Goal: Task Accomplishment & Management: Complete application form

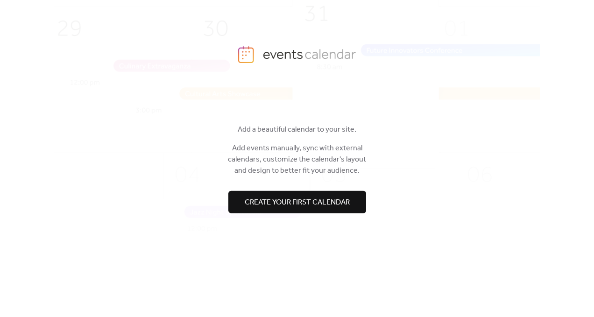
click at [303, 202] on span "Create your first calendar" at bounding box center [297, 202] width 105 height 11
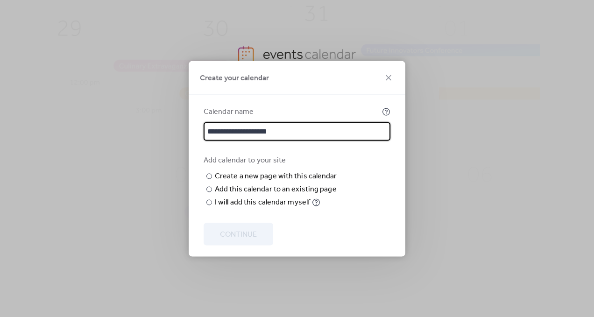
type input "**********"
click at [373, 159] on div "Add calendar to your site ​ Create a new page with this calendar New page name …" at bounding box center [297, 181] width 187 height 53
click at [0, 0] on input "text" at bounding box center [0, 0] width 0 height 0
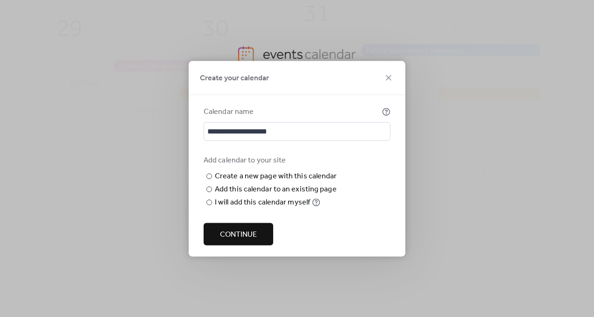
type input "******"
click at [364, 201] on div "Add calendar to your site ​ Create a new page with this calendar New page name …" at bounding box center [297, 181] width 187 height 53
click at [209, 192] on div at bounding box center [209, 189] width 6 height 6
click at [358, 176] on div "Add calendar to your site ​ Create a new page with this calendar New page name …" at bounding box center [297, 181] width 187 height 53
click at [205, 208] on div "​" at bounding box center [208, 202] width 9 height 11
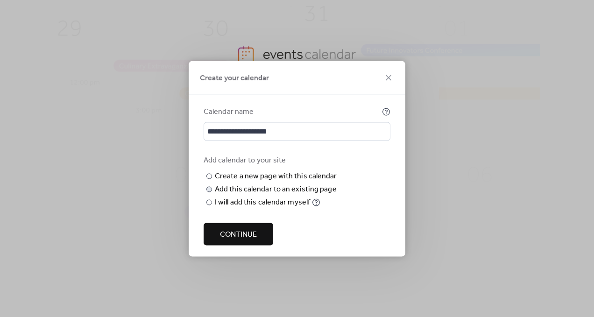
click at [247, 235] on span "Continue" at bounding box center [238, 234] width 37 height 11
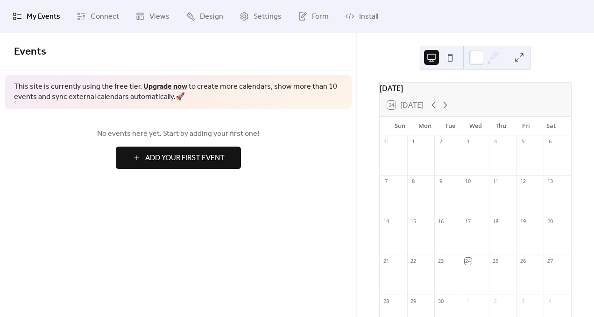
click at [170, 154] on span "Add Your First Event" at bounding box center [184, 158] width 79 height 11
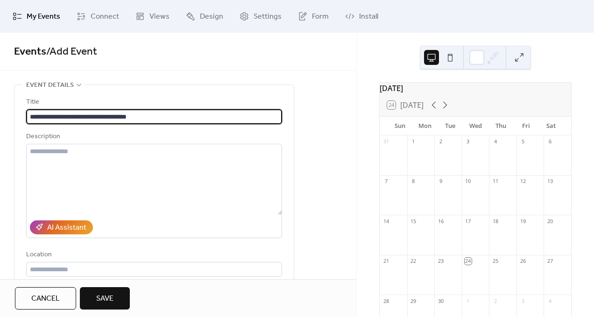
type input "**********"
click at [229, 141] on div "Description" at bounding box center [153, 136] width 254 height 11
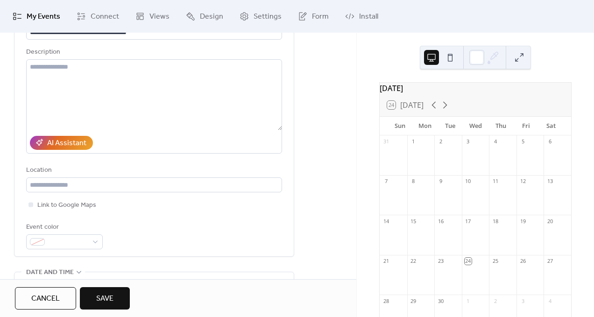
scroll to position [94, 0]
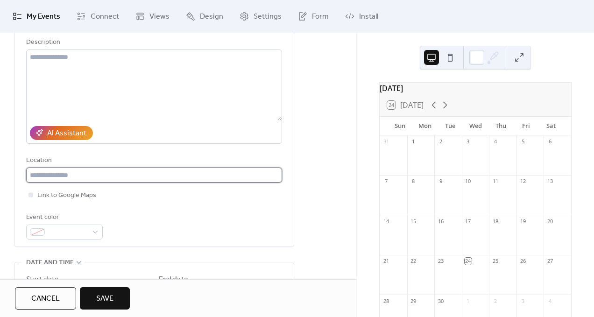
click at [73, 180] on input "text" at bounding box center [154, 175] width 256 height 15
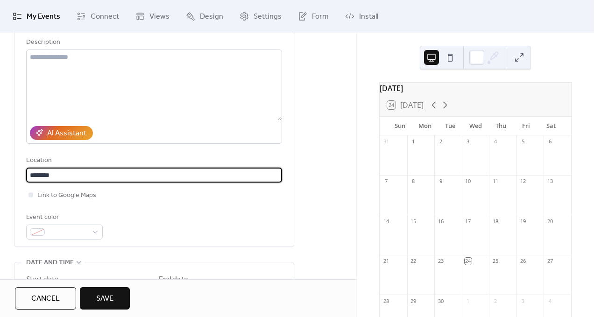
type input "*******"
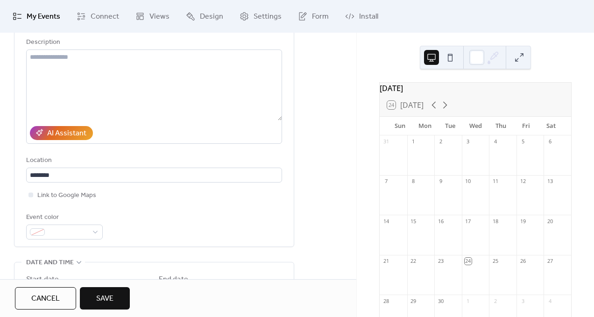
click at [151, 215] on div "Event color" at bounding box center [154, 226] width 256 height 28
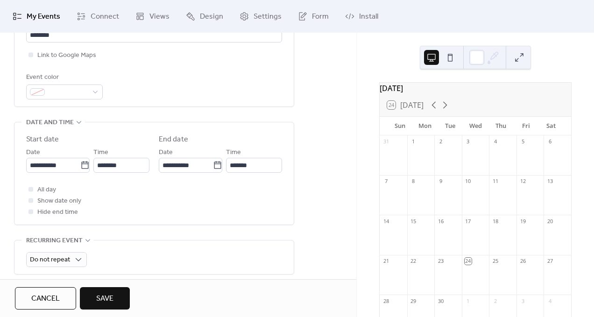
scroll to position [237, 0]
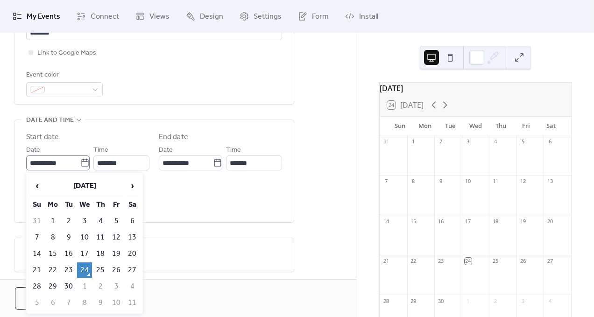
click at [82, 164] on icon at bounding box center [84, 162] width 9 height 9
click at [80, 164] on input "**********" at bounding box center [53, 162] width 54 height 15
click at [133, 187] on span "›" at bounding box center [132, 185] width 14 height 19
click at [83, 220] on td "1" at bounding box center [84, 220] width 15 height 15
type input "**********"
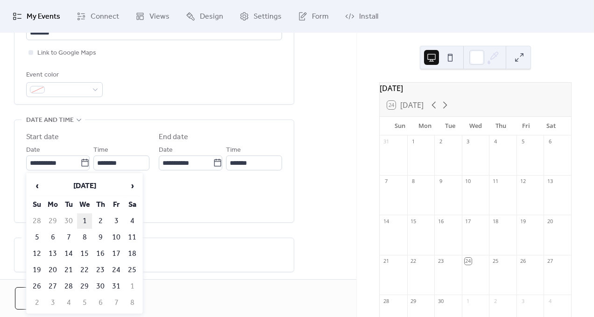
type input "**********"
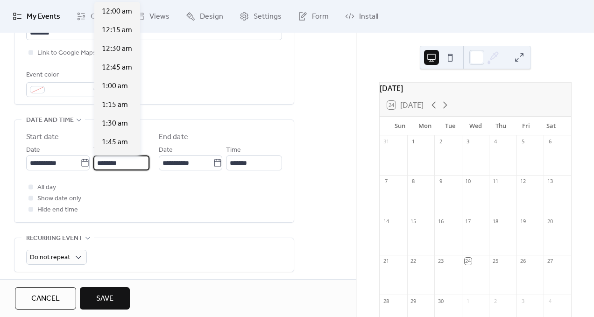
scroll to position [896, 0]
click at [104, 165] on input "********" at bounding box center [121, 162] width 56 height 15
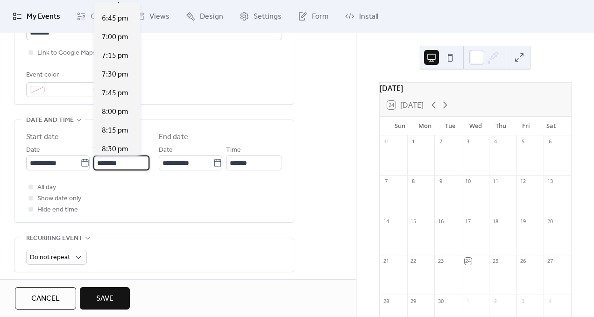
scroll to position [1388, 0]
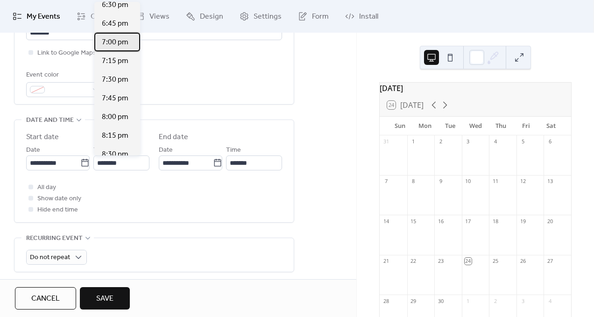
click at [115, 43] on span "7:00 pm" at bounding box center [115, 42] width 27 height 11
type input "*******"
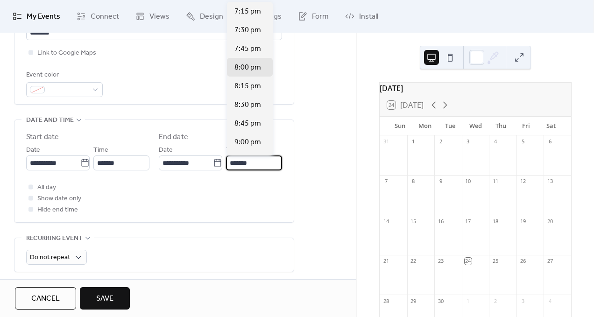
click at [232, 164] on input "*******" at bounding box center [254, 162] width 56 height 15
click at [285, 141] on div "**********" at bounding box center [153, 171] width 279 height 102
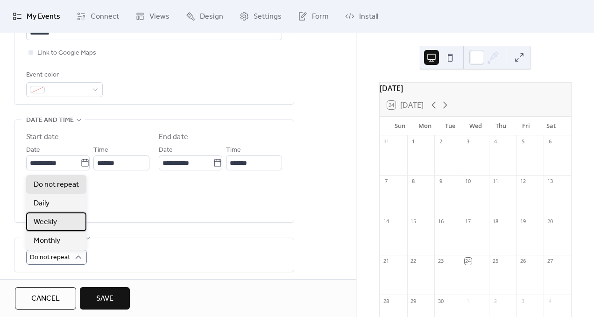
click at [67, 222] on div "Weekly" at bounding box center [56, 221] width 60 height 19
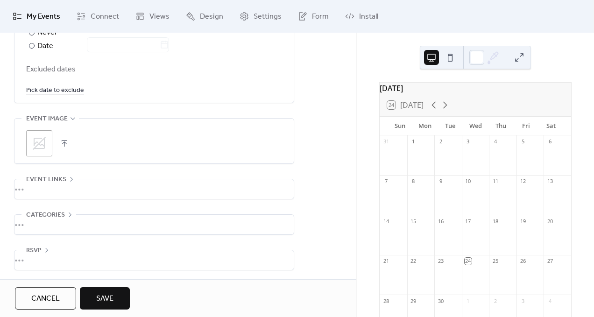
scroll to position [583, 0]
click at [113, 300] on span "Save" at bounding box center [104, 298] width 17 height 11
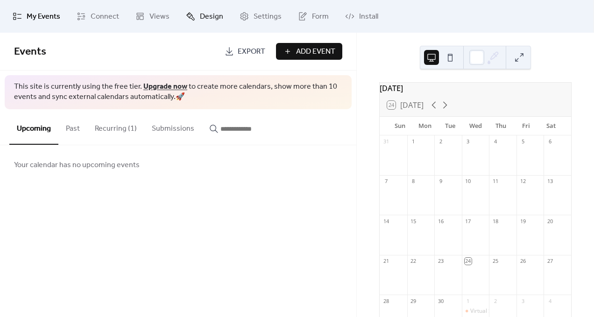
click at [202, 14] on span "Design" at bounding box center [211, 16] width 23 height 11
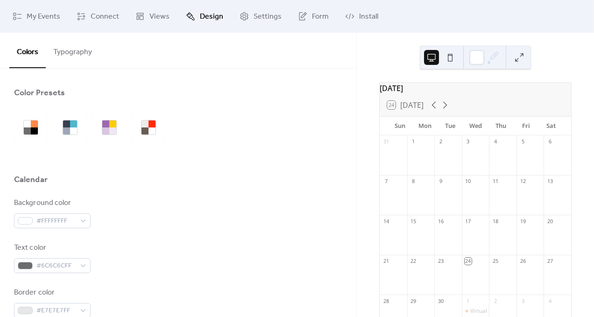
click at [76, 55] on button "Typography" at bounding box center [73, 50] width 54 height 35
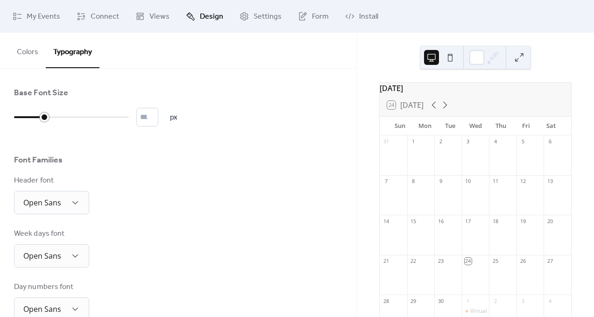
type input "**"
drag, startPoint x: 16, startPoint y: 118, endPoint x: 50, endPoint y: 120, distance: 34.2
click at [50, 120] on div at bounding box center [36, 117] width 44 height 15
click at [184, 194] on div "Header font Open Sans" at bounding box center [178, 194] width 328 height 39
click at [151, 20] on span "Views" at bounding box center [159, 16] width 20 height 11
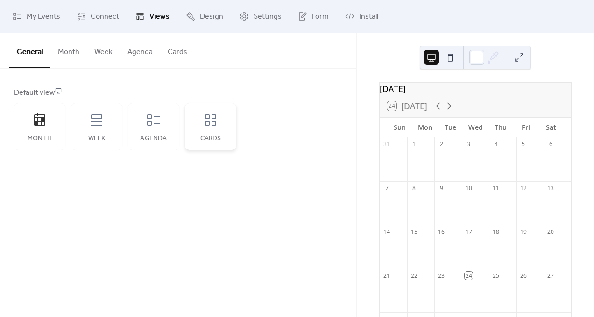
click at [211, 123] on icon at bounding box center [210, 120] width 15 height 15
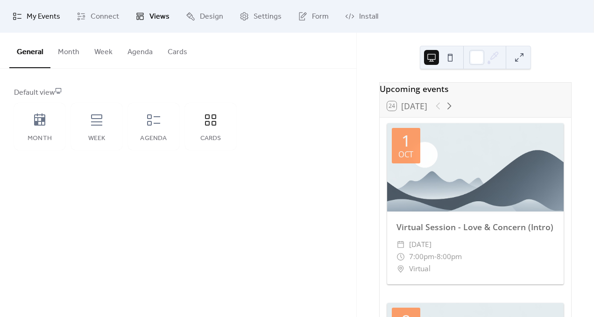
click at [39, 16] on span "My Events" at bounding box center [44, 16] width 34 height 11
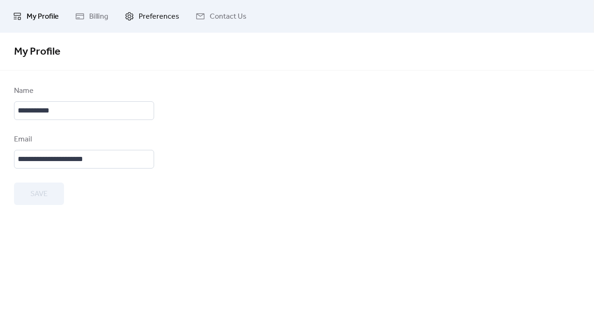
click at [154, 16] on span "Preferences" at bounding box center [159, 16] width 41 height 11
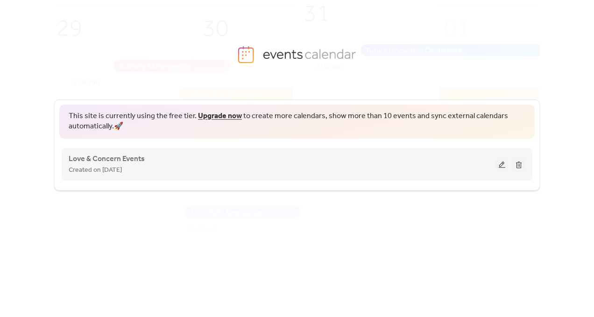
click at [500, 166] on button at bounding box center [501, 164] width 13 height 14
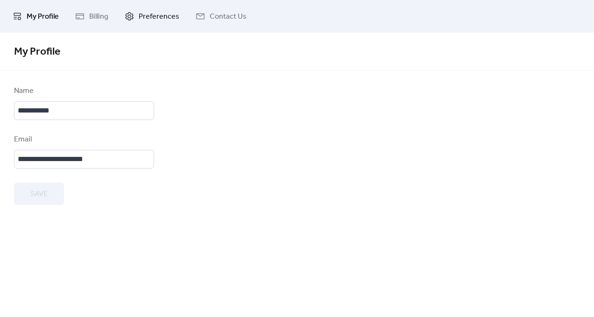
click at [151, 19] on span "Preferences" at bounding box center [159, 16] width 41 height 11
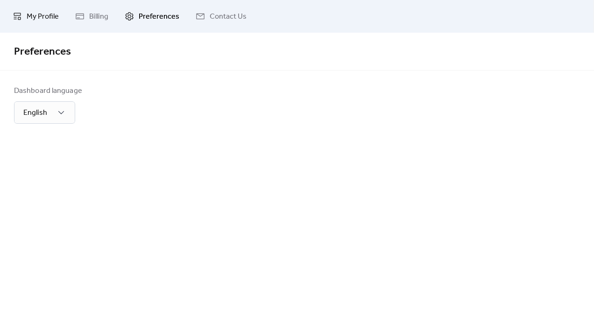
click at [47, 17] on span "My Profile" at bounding box center [43, 16] width 32 height 11
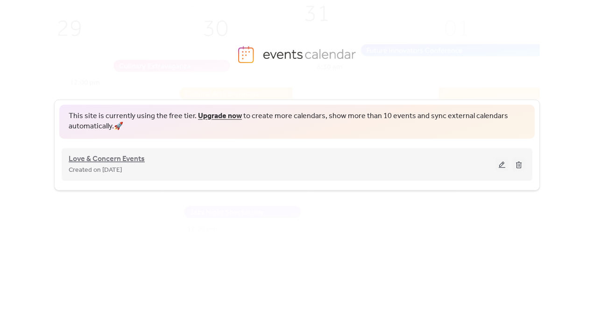
click at [126, 159] on span "Love & Concern Events" at bounding box center [107, 159] width 76 height 11
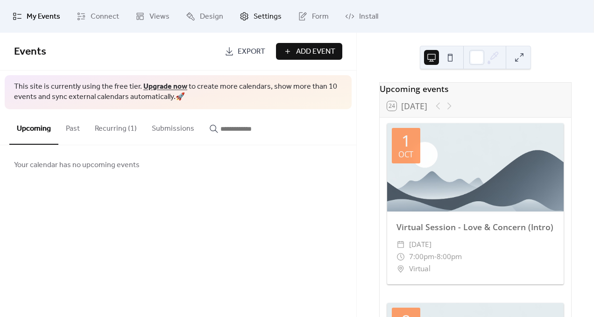
click at [259, 14] on span "Settings" at bounding box center [268, 16] width 28 height 11
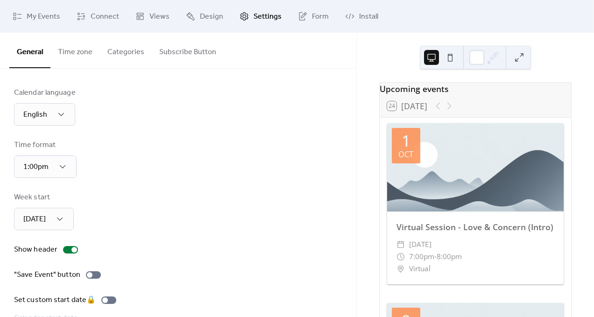
click at [123, 53] on button "Categories" at bounding box center [126, 50] width 52 height 35
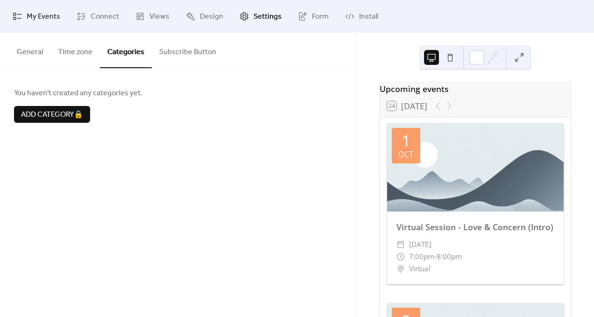
click at [30, 19] on span "My Events" at bounding box center [44, 16] width 34 height 11
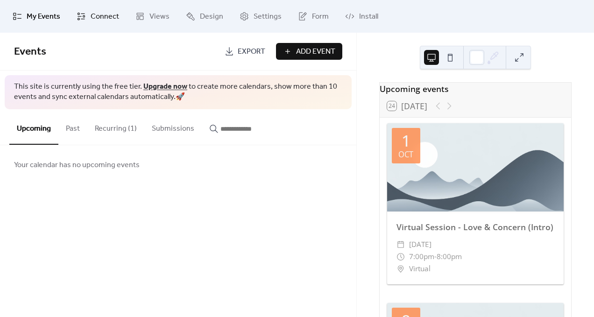
click at [104, 14] on span "Connect" at bounding box center [105, 16] width 28 height 11
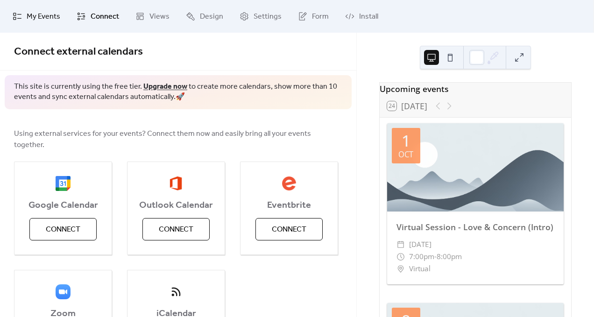
click at [29, 18] on span "My Events" at bounding box center [44, 16] width 34 height 11
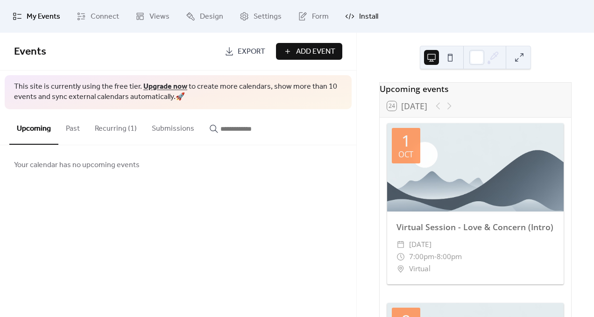
click at [372, 18] on span "Install" at bounding box center [368, 16] width 19 height 11
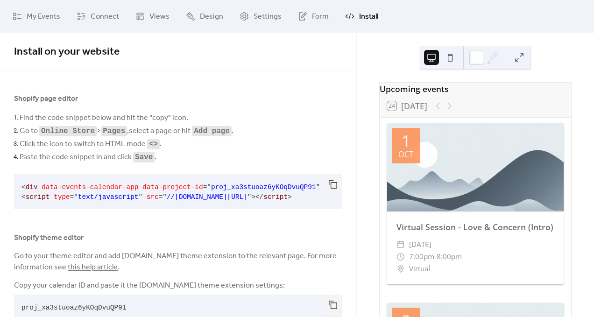
scroll to position [27, 0]
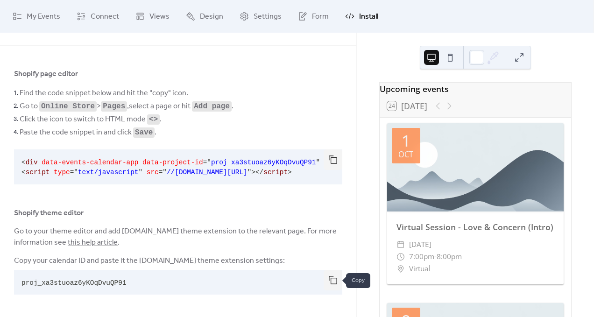
click at [329, 280] on button "button" at bounding box center [333, 280] width 19 height 21
click at [37, 19] on span "My Events" at bounding box center [44, 16] width 34 height 11
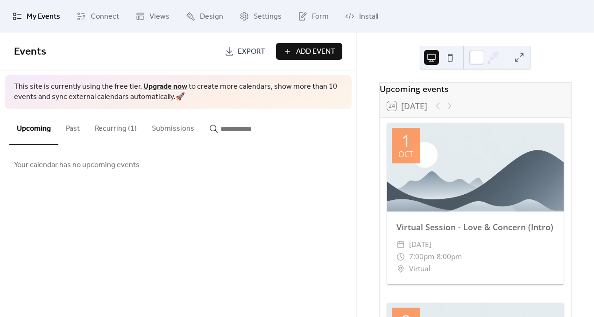
click at [114, 132] on button "Recurring (1)" at bounding box center [115, 126] width 57 height 35
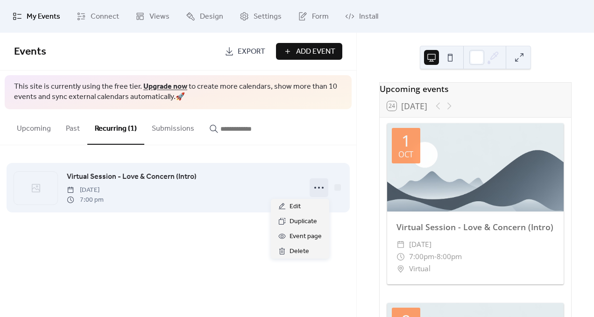
click at [316, 190] on icon at bounding box center [318, 187] width 15 height 15
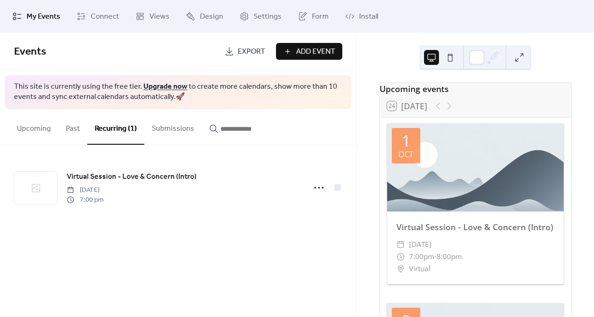
click at [30, 129] on button "Upcoming" at bounding box center [33, 126] width 49 height 35
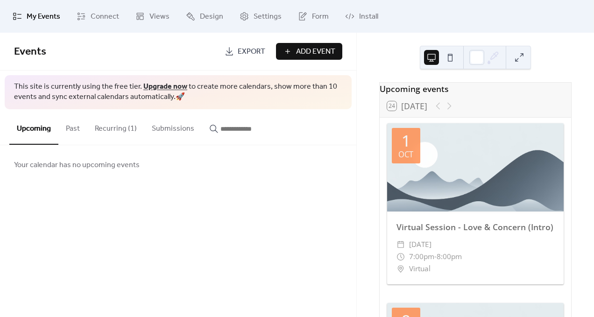
click at [121, 130] on button "Recurring (1)" at bounding box center [115, 126] width 57 height 35
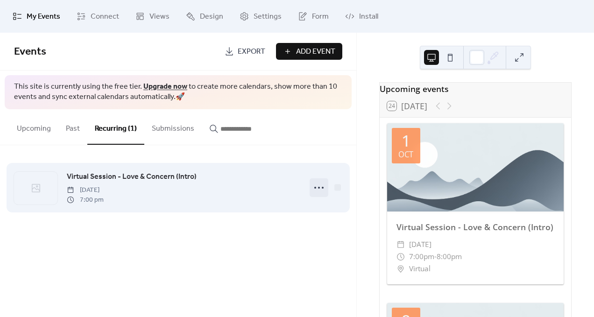
click at [316, 188] on icon at bounding box center [318, 187] width 15 height 15
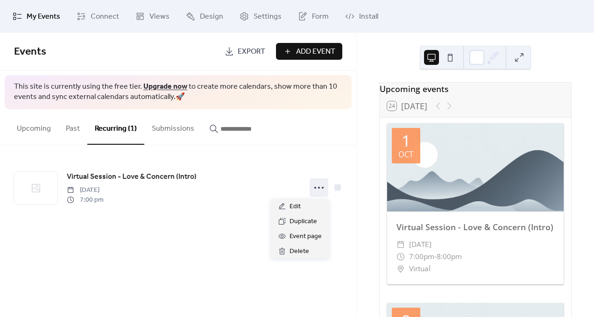
click at [449, 111] on div at bounding box center [443, 105] width 22 height 11
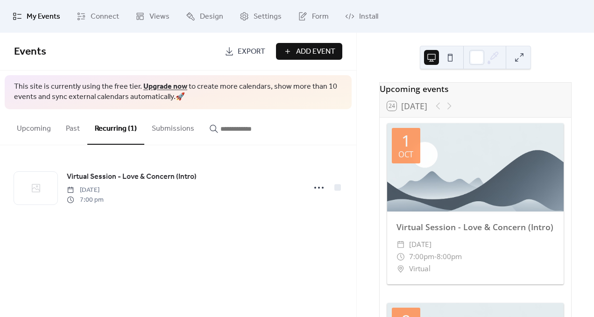
click at [433, 109] on div at bounding box center [443, 105] width 22 height 11
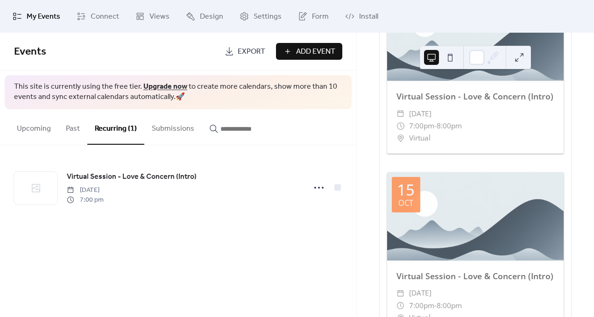
scroll to position [296, 0]
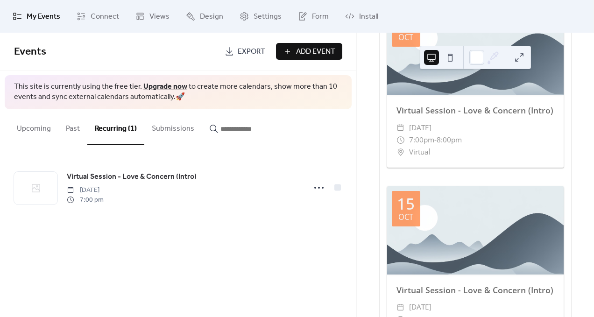
click at [456, 59] on button at bounding box center [450, 57] width 15 height 15
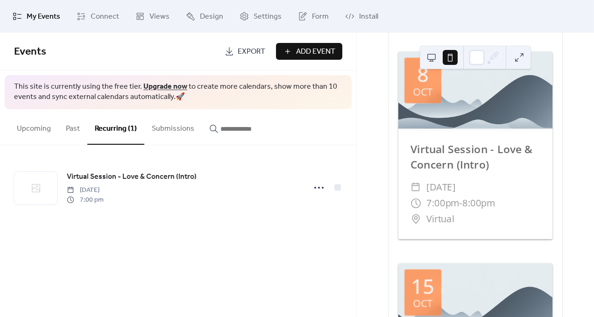
click at [431, 58] on button at bounding box center [431, 57] width 15 height 15
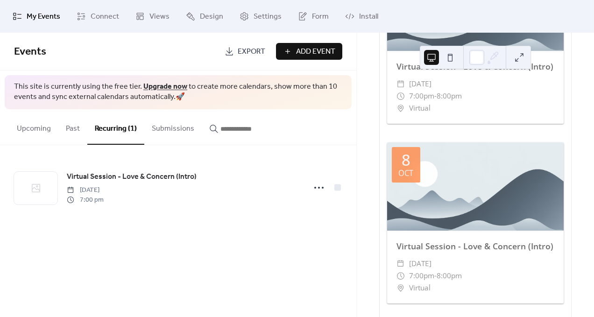
scroll to position [135, 0]
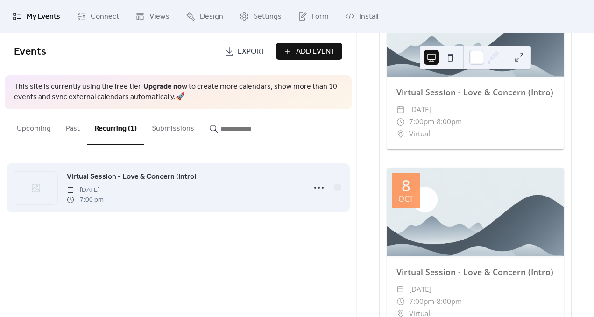
click at [38, 184] on icon at bounding box center [36, 188] width 8 height 8
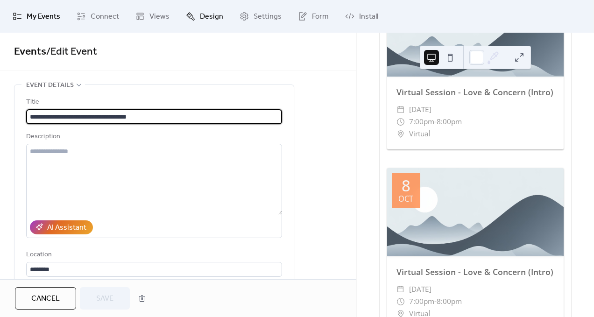
click at [196, 15] on link "Design" at bounding box center [204, 16] width 51 height 25
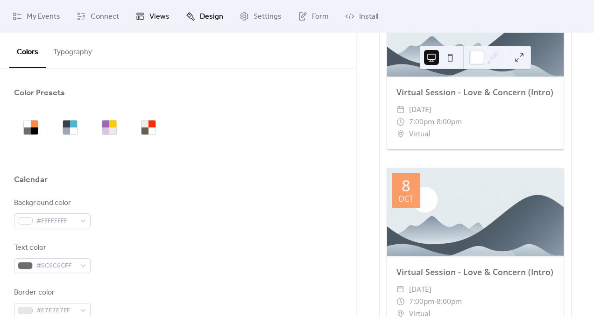
click at [149, 20] on span "Views" at bounding box center [159, 16] width 20 height 11
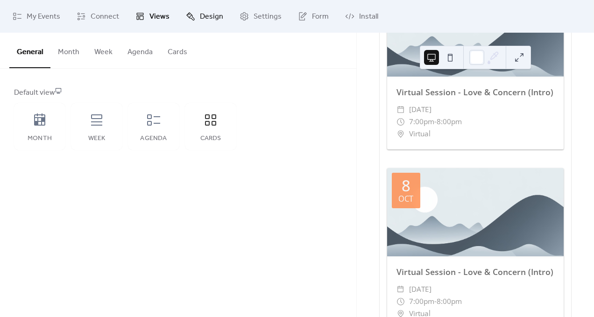
click at [207, 17] on span "Design" at bounding box center [211, 16] width 23 height 11
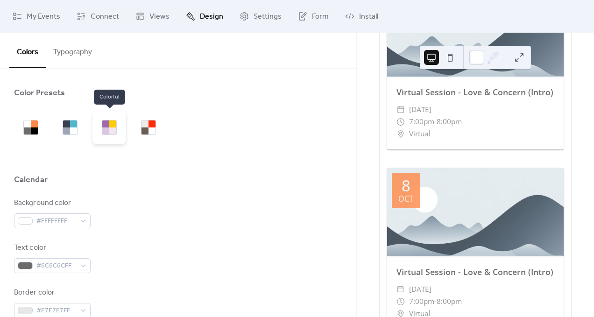
click at [111, 131] on div at bounding box center [112, 130] width 7 height 7
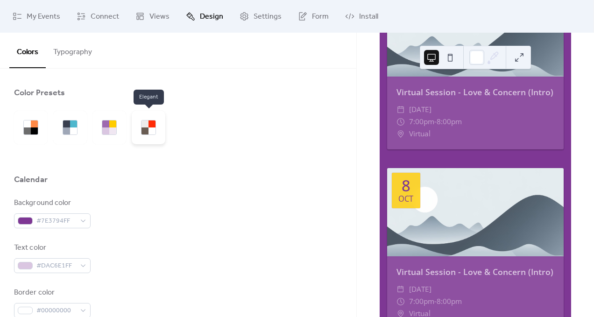
click at [144, 135] on div at bounding box center [149, 128] width 34 height 34
click at [105, 127] on div at bounding box center [105, 130] width 7 height 7
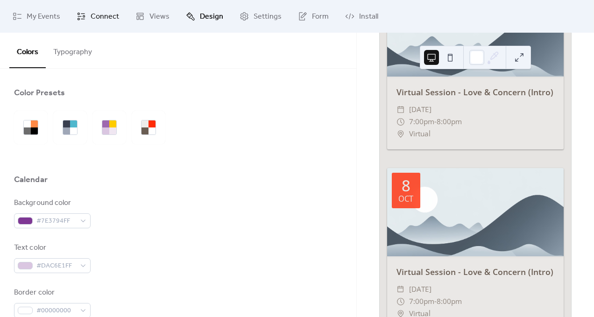
click at [99, 20] on span "Connect" at bounding box center [105, 16] width 28 height 11
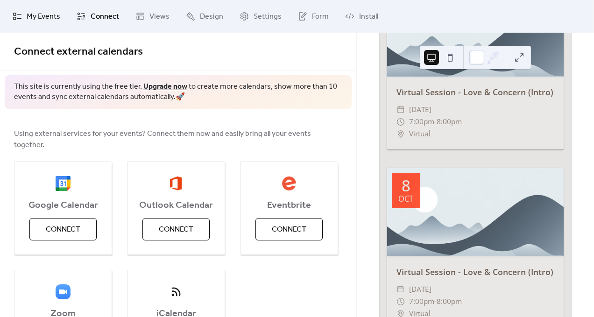
click at [34, 20] on span "My Events" at bounding box center [44, 16] width 34 height 11
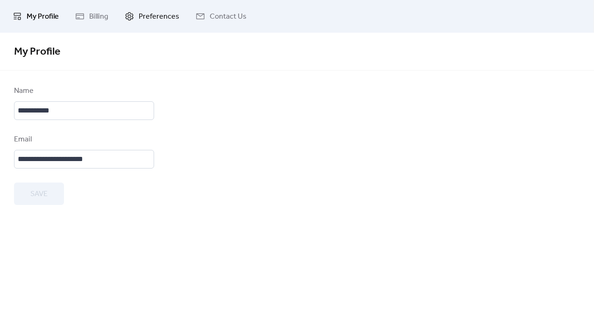
click at [155, 16] on span "Preferences" at bounding box center [159, 16] width 41 height 11
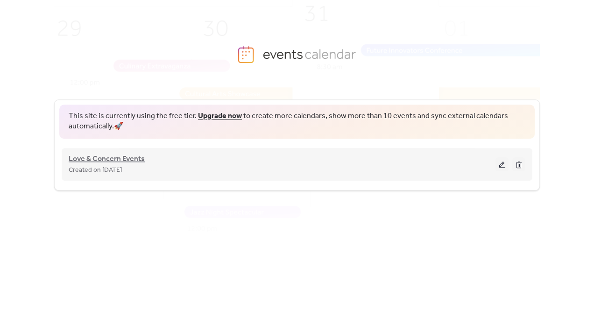
click at [118, 163] on span "Love & Concern Events" at bounding box center [107, 159] width 76 height 11
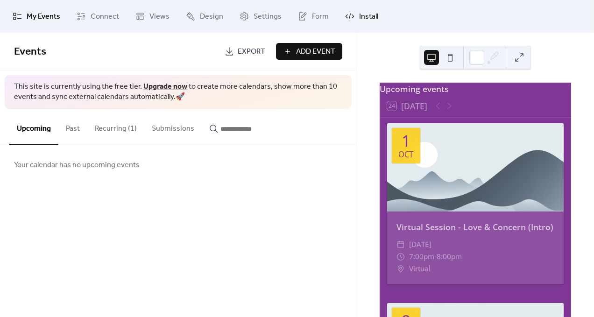
click at [359, 18] on span "Install" at bounding box center [368, 16] width 19 height 11
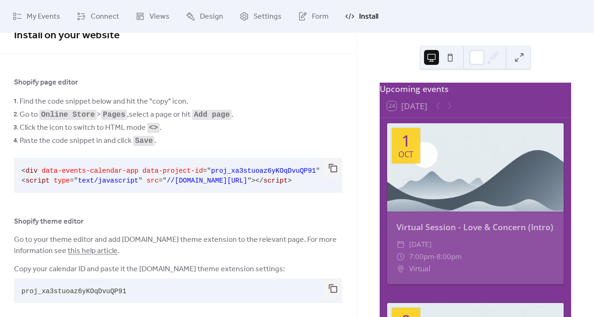
scroll to position [27, 0]
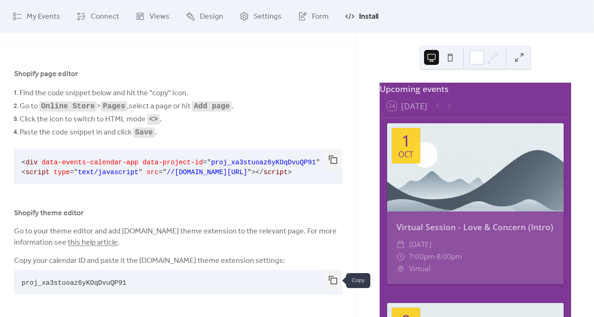
click at [329, 278] on button "button" at bounding box center [333, 280] width 19 height 21
